Goal: Task Accomplishment & Management: Complete application form

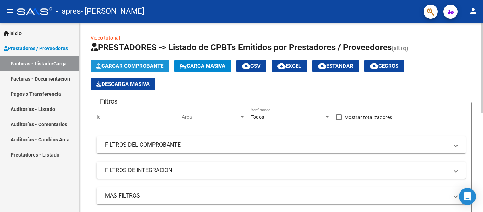
click at [144, 65] on span "Cargar Comprobante" at bounding box center [129, 66] width 67 height 6
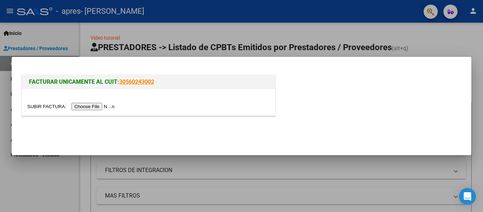
click at [90, 105] on input "file" at bounding box center [71, 106] width 89 height 7
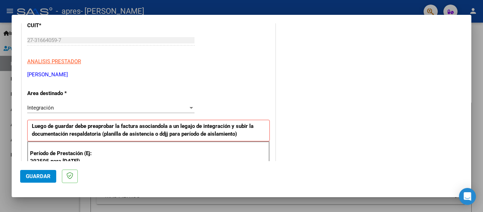
scroll to position [106, 0]
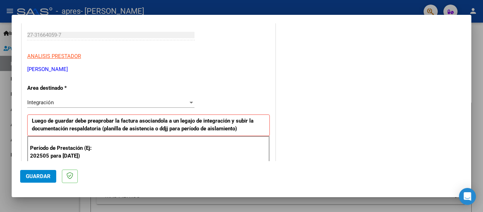
click at [189, 103] on div at bounding box center [191, 103] width 4 height 2
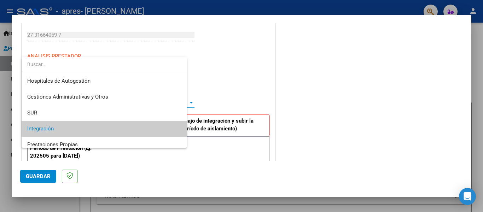
scroll to position [26, 0]
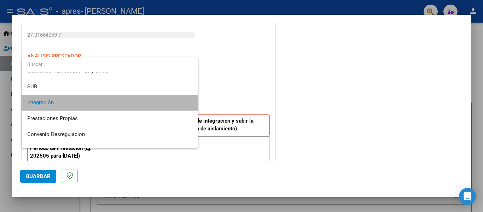
click at [189, 103] on mat-option "Integración" at bounding box center [110, 103] width 176 height 16
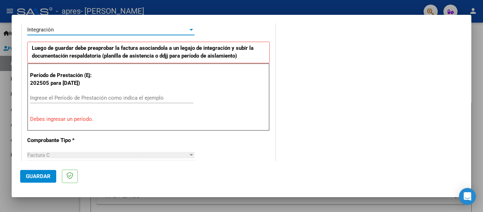
scroll to position [212, 0]
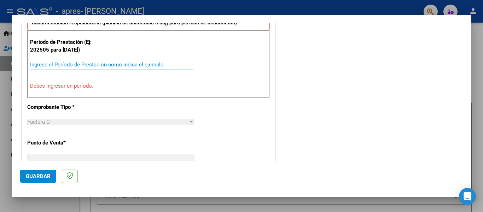
click at [43, 64] on input "Ingrese el Período de Prestación como indica el ejemplo" at bounding box center [111, 64] width 163 height 6
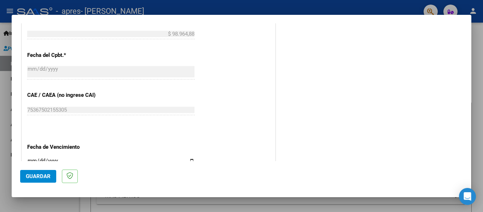
scroll to position [459, 0]
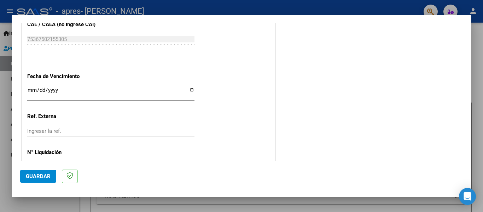
type input "202508"
click at [187, 87] on input "Ingresar la fecha" at bounding box center [110, 92] width 167 height 11
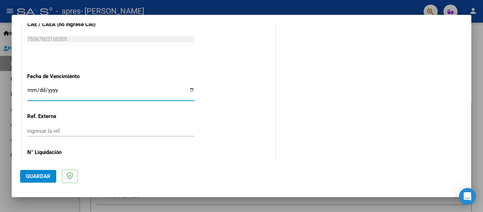
type input "[DATE]"
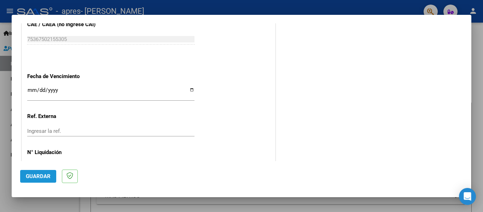
click at [44, 177] on span "Guardar" at bounding box center [38, 176] width 25 height 6
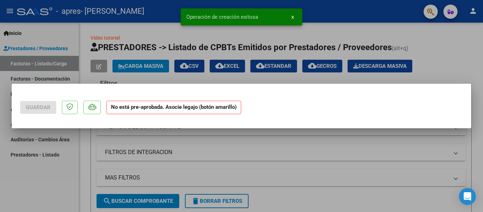
scroll to position [0, 0]
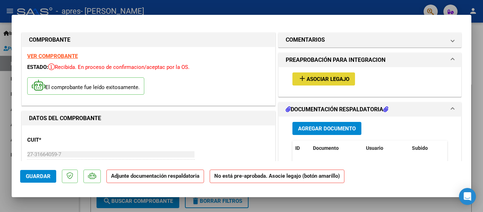
click at [298, 78] on mat-icon "add" at bounding box center [302, 78] width 8 height 8
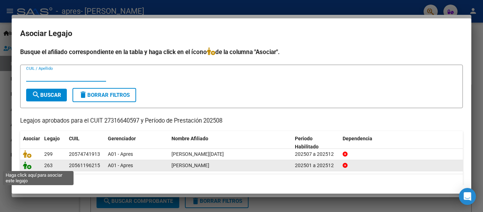
click at [24, 167] on icon at bounding box center [27, 165] width 8 height 8
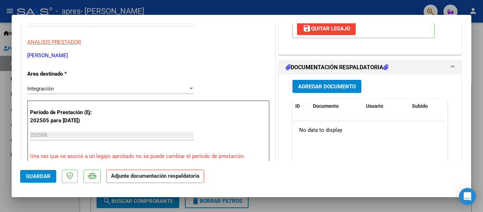
scroll to position [133, 0]
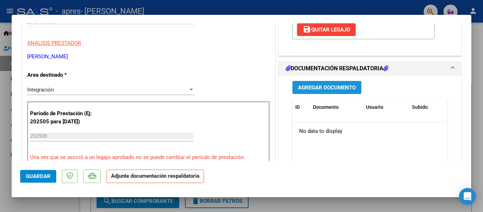
click at [317, 86] on span "Agregar Documento" at bounding box center [327, 87] width 58 height 6
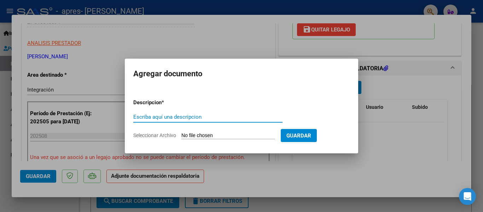
click at [171, 114] on input "Escriba aquí una descripcion" at bounding box center [207, 117] width 149 height 6
type input "p"
type input "Planilla de asistencia"
click at [213, 132] on app-file-uploader "Seleccionar Archivo" at bounding box center [206, 135] width 147 height 6
click at [188, 135] on input "Seleccionar Archivo" at bounding box center [228, 136] width 94 height 7
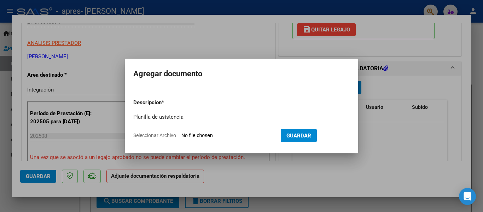
type input "C:\fakepath\Presentismo [PERSON_NAME] 25.jpeg"
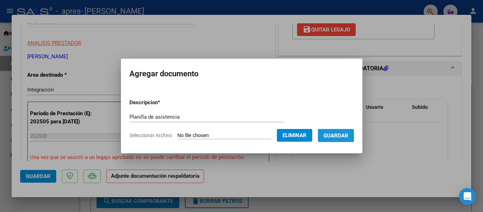
click at [328, 135] on span "Guardar" at bounding box center [335, 136] width 25 height 6
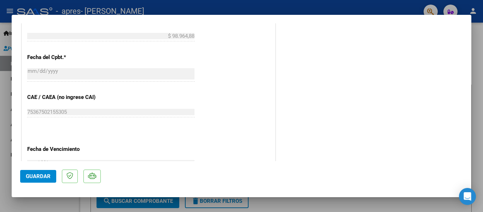
scroll to position [486, 0]
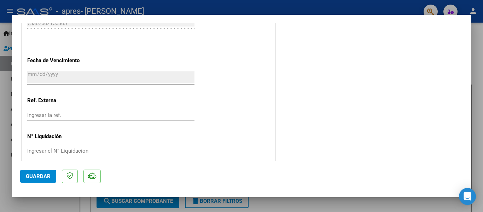
click at [40, 176] on span "Guardar" at bounding box center [38, 176] width 25 height 6
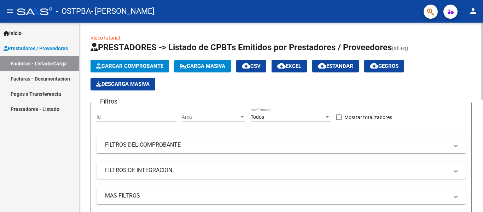
click at [120, 64] on span "Cargar Comprobante" at bounding box center [129, 66] width 67 height 6
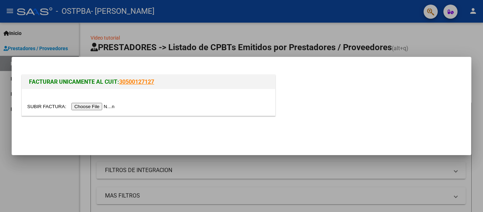
click at [105, 106] on input "file" at bounding box center [71, 106] width 89 height 7
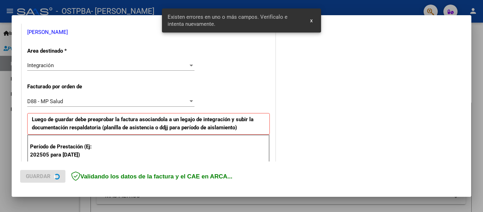
scroll to position [200, 0]
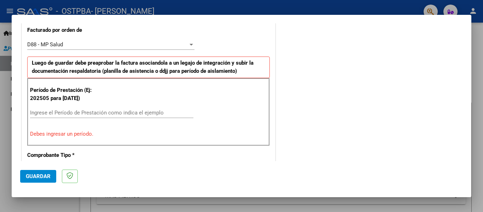
click at [189, 44] on div at bounding box center [191, 45] width 4 height 2
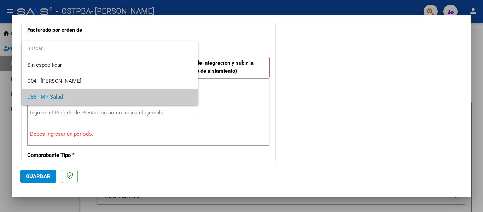
click at [236, 35] on div at bounding box center [241, 106] width 483 height 212
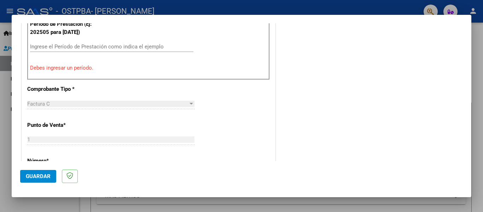
scroll to position [247, 0]
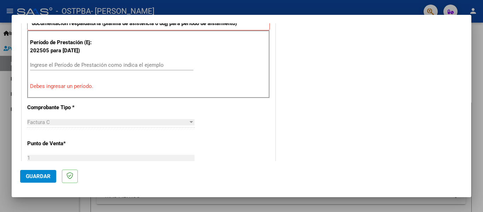
click at [35, 64] on input "Ingrese el Período de Prestación como indica el ejemplo" at bounding box center [111, 65] width 163 height 6
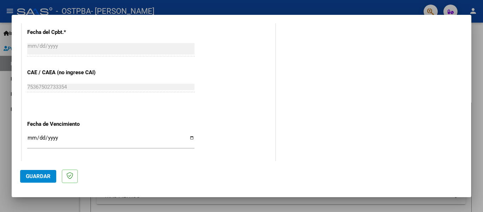
scroll to position [459, 0]
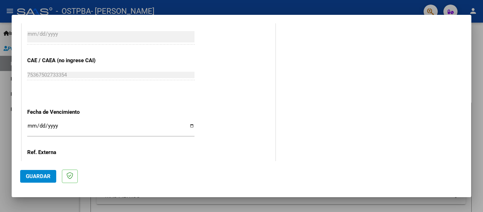
type input "202508"
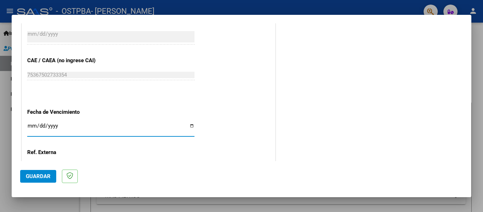
click at [186, 123] on input "Ingresar la fecha" at bounding box center [110, 128] width 167 height 11
type input "[DATE]"
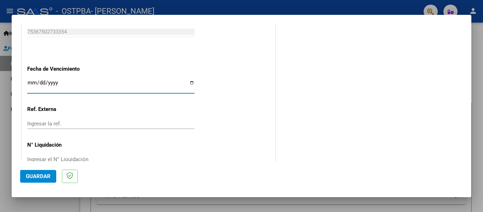
scroll to position [511, 0]
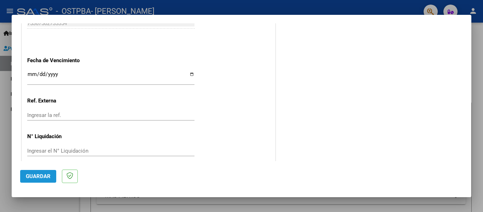
click at [48, 176] on span "Guardar" at bounding box center [38, 176] width 25 height 6
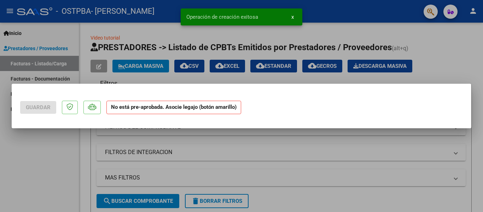
scroll to position [0, 0]
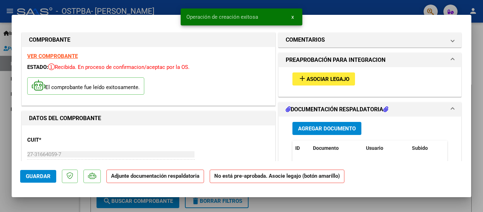
click at [299, 77] on mat-icon "add" at bounding box center [302, 78] width 8 height 8
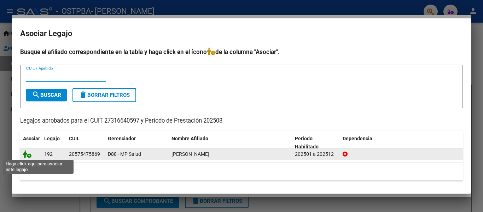
click at [29, 155] on icon at bounding box center [27, 154] width 8 height 8
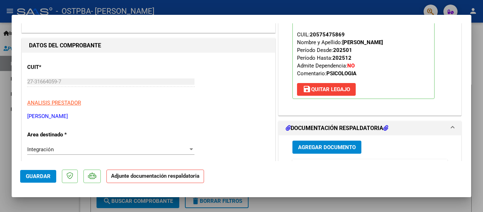
scroll to position [71, 0]
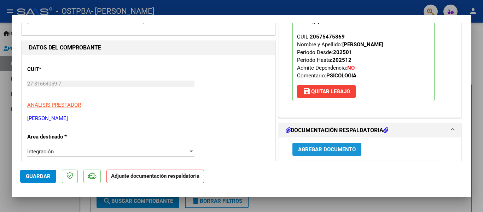
click at [323, 148] on span "Agregar Documento" at bounding box center [327, 149] width 58 height 6
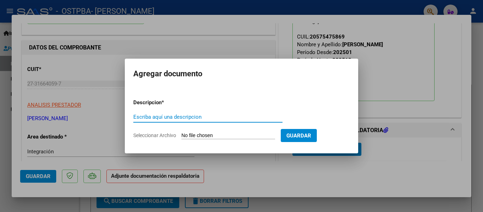
click at [193, 118] on input "Escriba aquí una descripcion" at bounding box center [207, 117] width 149 height 6
type input "P"
type input "Planilla de asistencia"
click at [289, 137] on span "Guardar" at bounding box center [298, 136] width 25 height 6
click at [212, 132] on app-file-uploader "Seleccionar Archivo" at bounding box center [206, 135] width 147 height 6
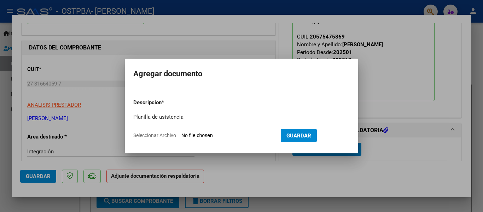
click at [212, 132] on app-file-uploader "Seleccionar Archivo" at bounding box center [206, 135] width 147 height 6
click at [206, 139] on input "Seleccionar Archivo" at bounding box center [228, 136] width 94 height 7
type input "C:\fakepath\Presentismo Dante Ra agos 25.jpeg"
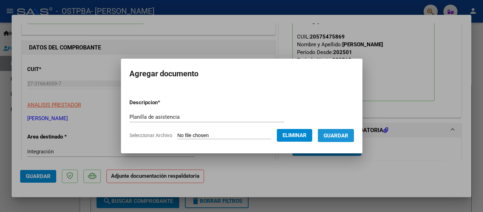
click at [339, 134] on span "Guardar" at bounding box center [335, 136] width 25 height 6
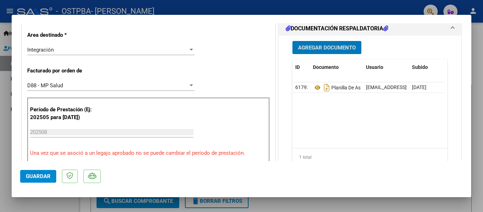
scroll to position [168, 0]
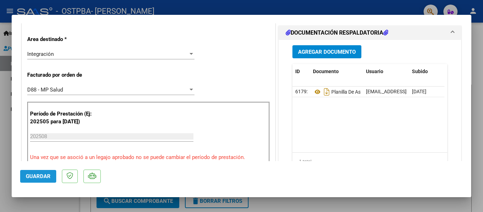
click at [34, 175] on span "Guardar" at bounding box center [38, 176] width 25 height 6
